Goal: Task Accomplishment & Management: Manage account settings

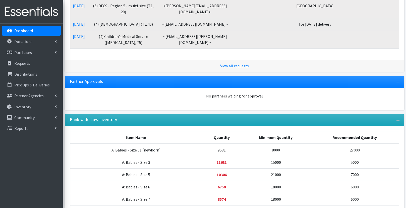
scroll to position [123, 0]
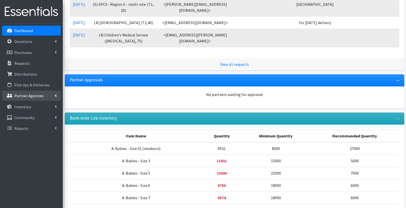
click at [34, 95] on p "Partner Agencies" at bounding box center [28, 95] width 29 height 5
click at [29, 111] on link "All Partners" at bounding box center [31, 107] width 59 height 10
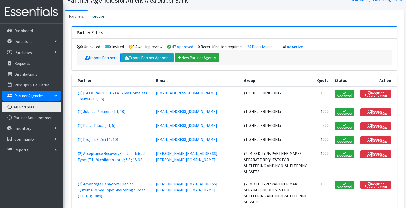
scroll to position [27, 0]
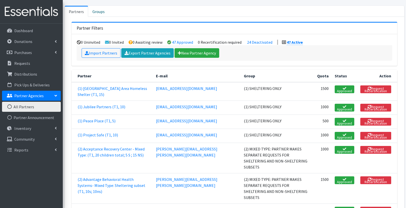
click at [116, 147] on td "(2) Acceptance Recovery Center - Mixed Type: (T1, 20 children total; 5 S ; 15 N…" at bounding box center [111, 157] width 81 height 30
click at [116, 146] on link "(2) Acceptance Recovery Center - Mixed Type: (T1, 20 children total; 5 S ; 15 N…" at bounding box center [111, 151] width 67 height 11
click at [111, 151] on link "(2) Acceptance Recovery Center - Mixed Type: (T1, 20 children total; 5 S ; 15 N…" at bounding box center [111, 151] width 67 height 11
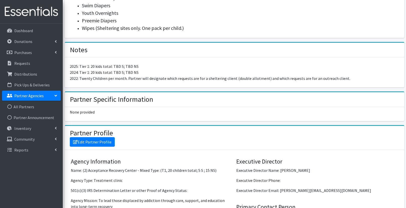
scroll to position [304, 0]
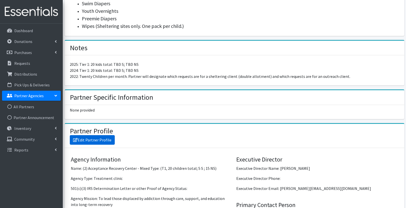
click at [106, 136] on link "Edit Partner Profile" at bounding box center [92, 140] width 45 height 10
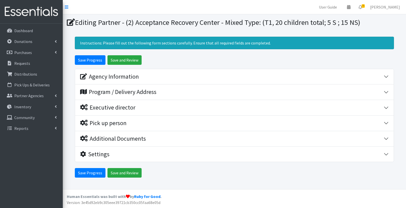
click at [207, 78] on div "Agency Information" at bounding box center [231, 76] width 303 height 7
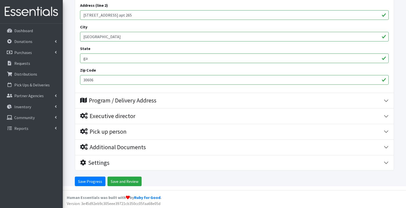
scroll to position [199, 0]
click at [194, 98] on div "Program / Delivery Address" at bounding box center [231, 100] width 303 height 7
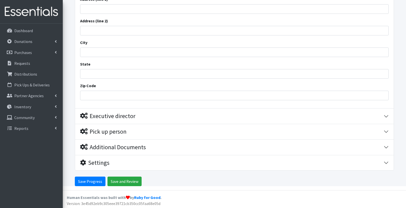
scroll to position [315, 0]
click at [186, 114] on div "Executive director" at bounding box center [231, 116] width 303 height 7
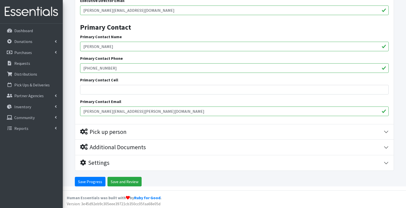
scroll to position [489, 0]
click at [170, 138] on button "Pick up person" at bounding box center [234, 131] width 318 height 15
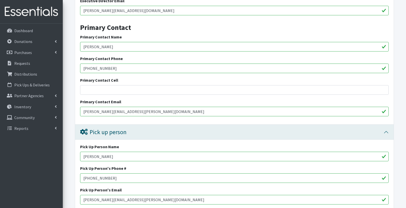
click at [126, 157] on input "Patricia Carter" at bounding box center [234, 157] width 308 height 10
drag, startPoint x: 107, startPoint y: 155, endPoint x: 194, endPoint y: 155, distance: 87.5
click at [194, 155] on input "Brittani Davis Porterfield" at bounding box center [234, 157] width 308 height 10
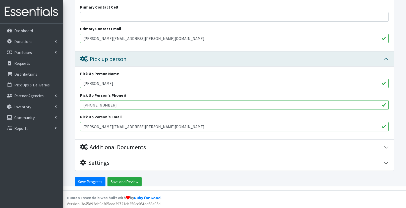
scroll to position [561, 0]
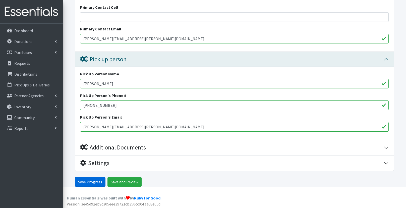
type input "Brittani Davis"
click at [97, 181] on input "Save Progress" at bounding box center [90, 182] width 31 height 10
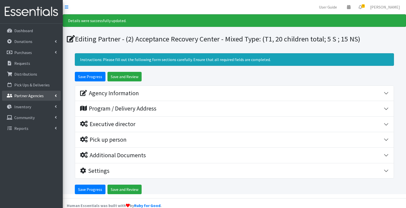
click at [25, 96] on p "Partner Agencies" at bounding box center [28, 95] width 29 height 5
click at [33, 104] on link "All Partners" at bounding box center [31, 107] width 59 height 10
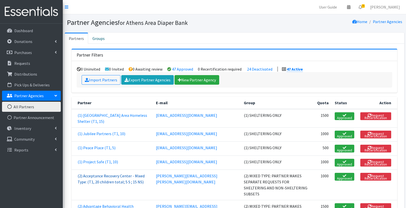
click at [105, 176] on link "(2) Acceptance Recovery Center - Mixed Type: (T1, 20 children total; 5 S ; 15 N…" at bounding box center [111, 178] width 67 height 11
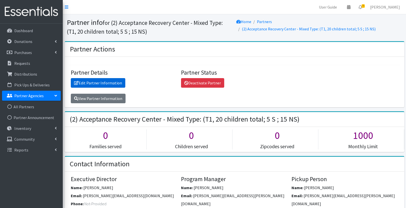
click at [112, 82] on link "Edit Partner Information" at bounding box center [98, 83] width 54 height 10
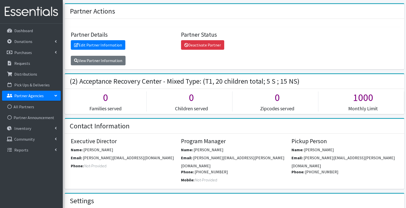
scroll to position [25, 0]
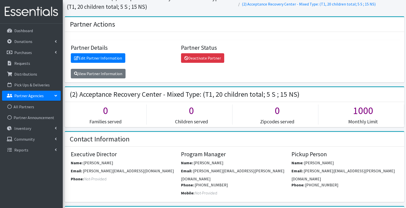
click at [107, 78] on div "Partner Details Edit Partner Information View Partner Information Partner Statu…" at bounding box center [234, 57] width 339 height 51
click at [104, 75] on link "View Partner Information" at bounding box center [98, 74] width 55 height 10
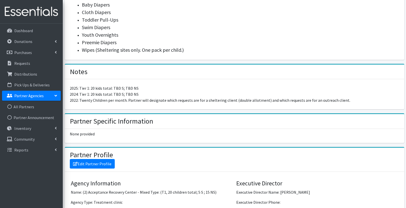
scroll to position [281, 0]
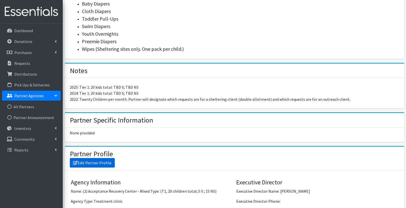
click at [84, 158] on link "Edit Partner Profile" at bounding box center [92, 163] width 45 height 10
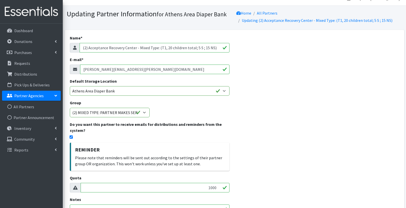
scroll to position [6, 0]
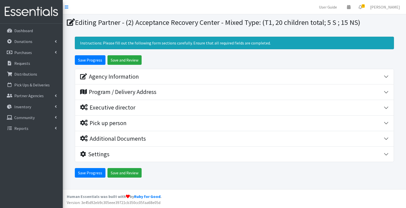
click at [142, 118] on button "Pick up person" at bounding box center [234, 122] width 318 height 15
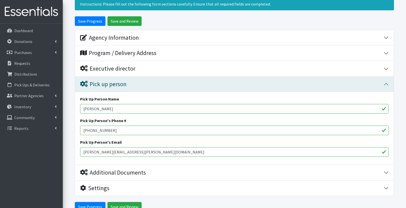
scroll to position [44, 0]
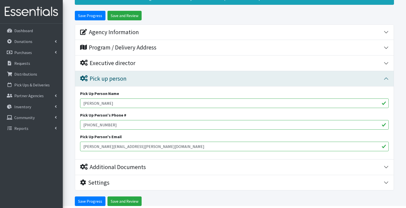
type input "[PERSON_NAME]"
drag, startPoint x: 130, startPoint y: 144, endPoint x: 48, endPoint y: 144, distance: 82.5
paste input "@"
type input "@"
paste input "[PERSON_NAME][EMAIL_ADDRESS][PERSON_NAME][DOMAIN_NAME]"
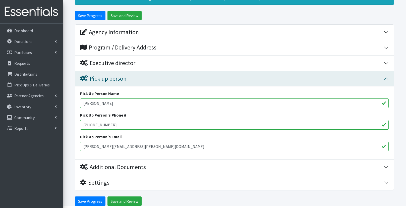
type input "[PERSON_NAME][EMAIL_ADDRESS][PERSON_NAME][DOMAIN_NAME]"
click at [183, 168] on div "Additional Documents" at bounding box center [231, 166] width 303 height 7
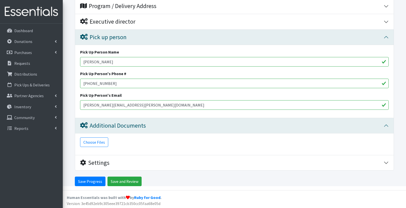
scroll to position [86, 0]
click at [89, 181] on input "Save Progress" at bounding box center [90, 182] width 31 height 10
